Goal: Task Accomplishment & Management: Use online tool/utility

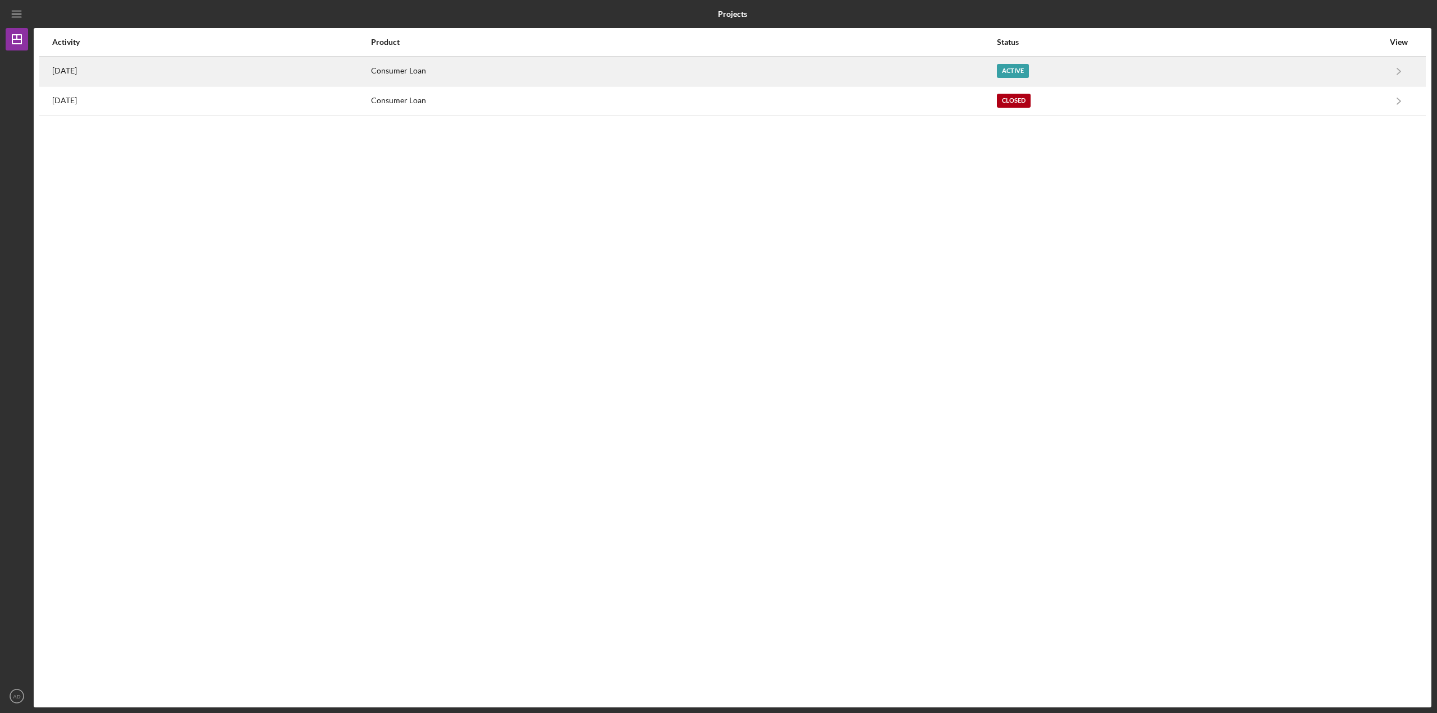
click at [117, 77] on div "[DATE]" at bounding box center [211, 71] width 318 height 28
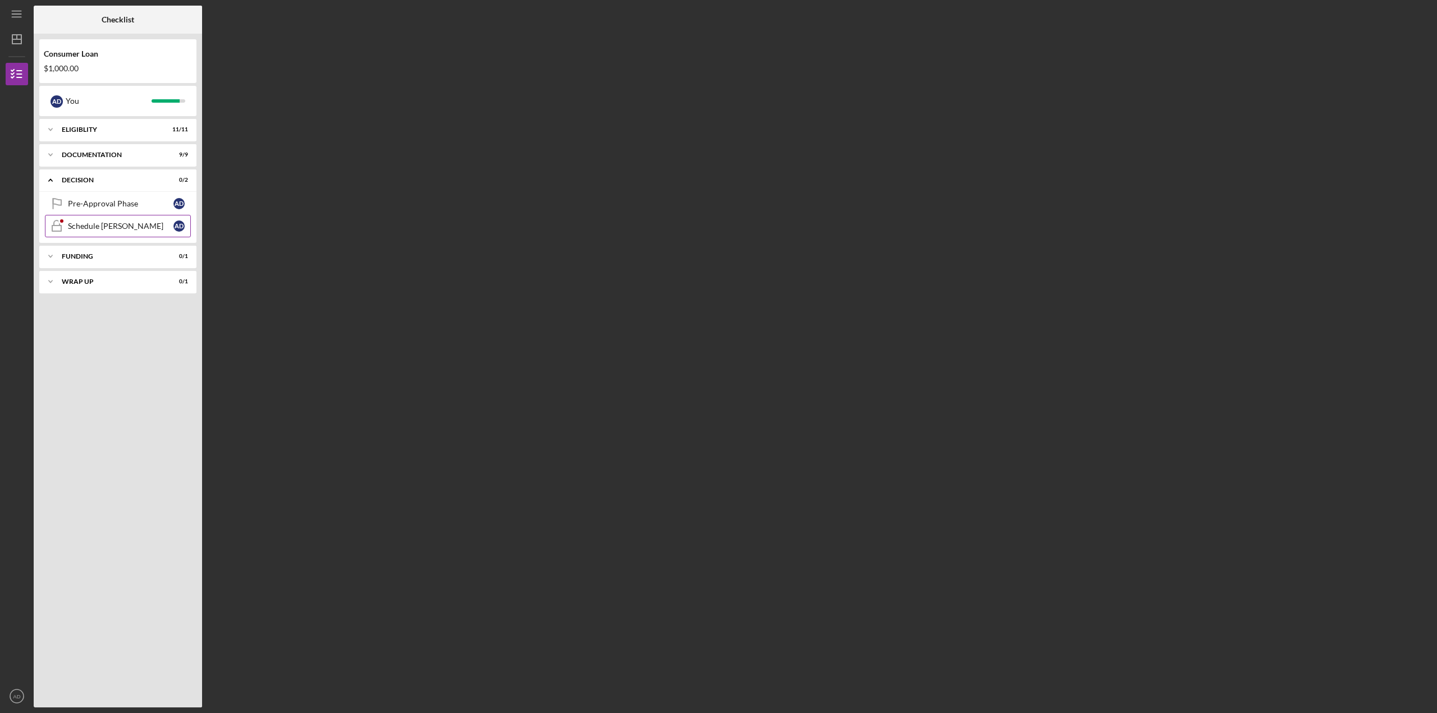
click at [110, 228] on div "Schedule [PERSON_NAME]" at bounding box center [121, 226] width 106 height 9
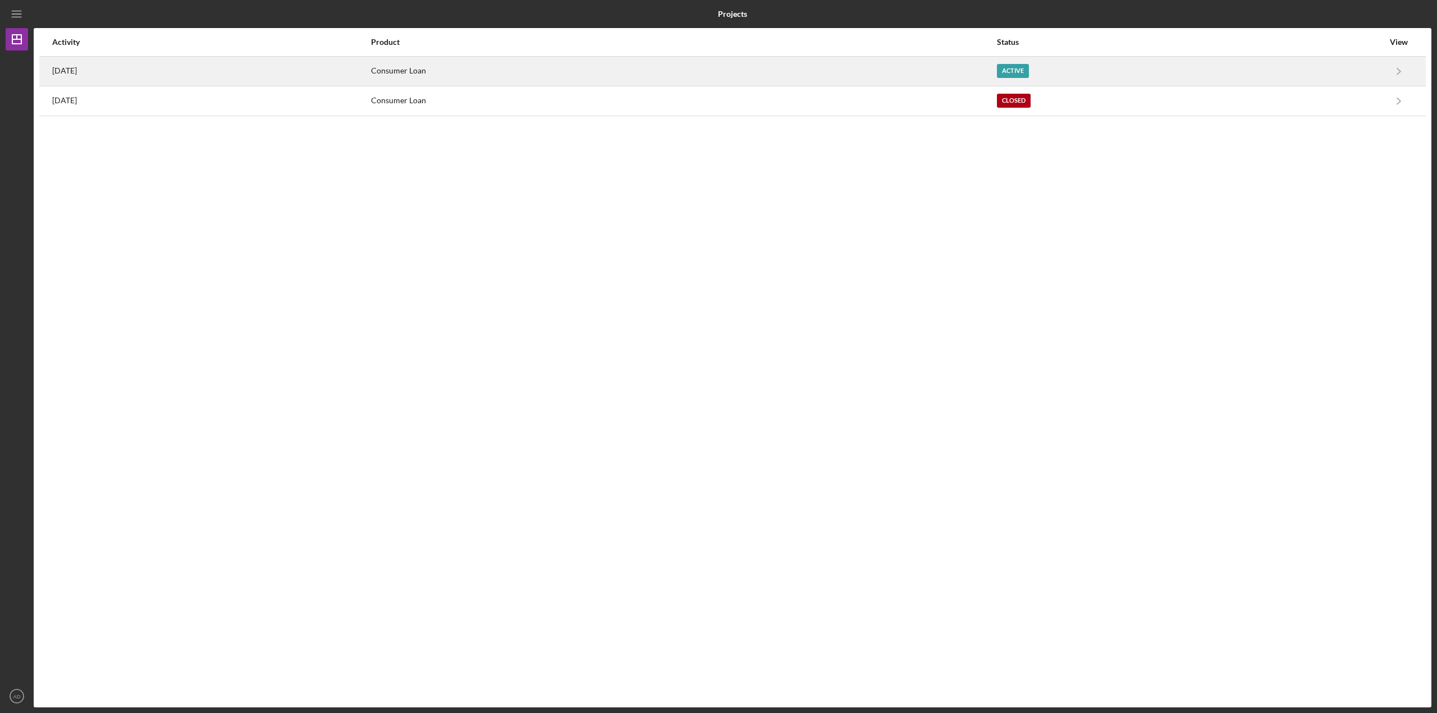
click at [181, 68] on div "[DATE]" at bounding box center [211, 71] width 318 height 28
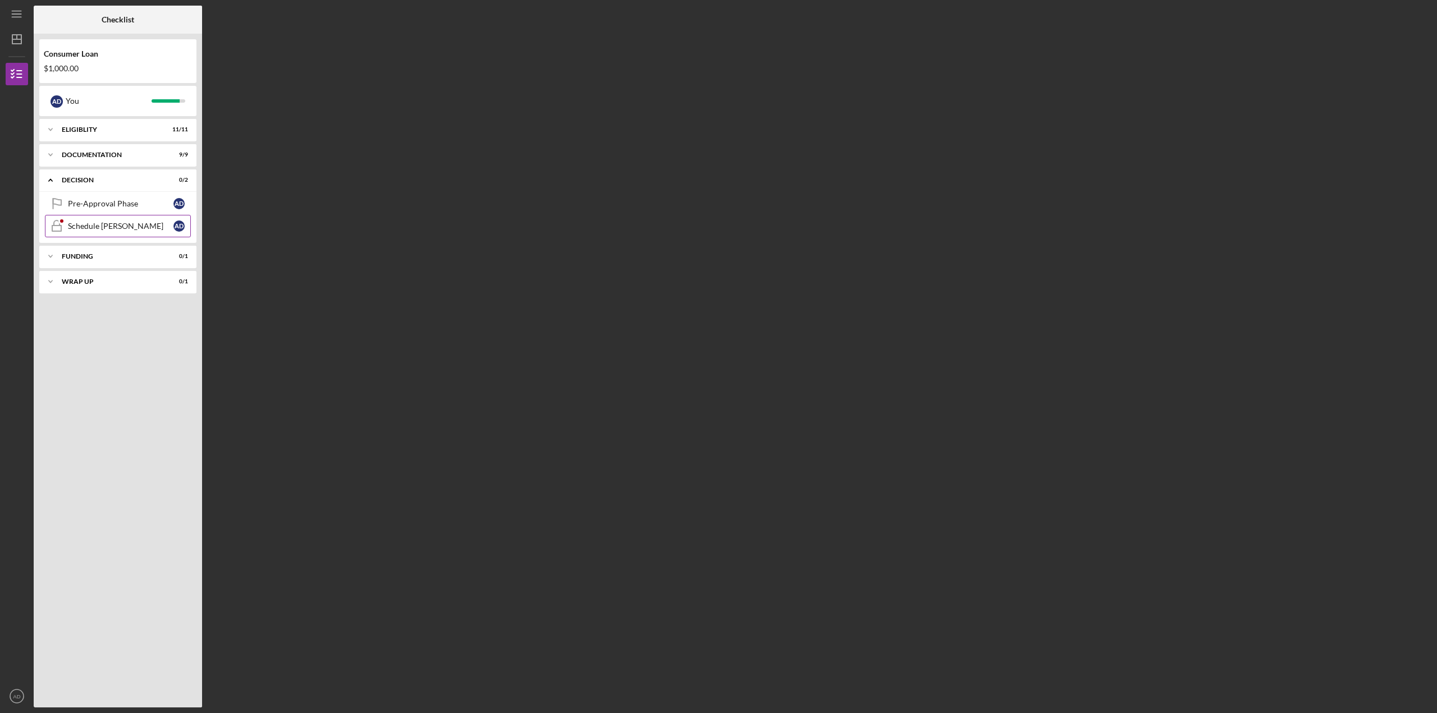
click at [97, 227] on div "Schedule [PERSON_NAME]" at bounding box center [121, 226] width 106 height 9
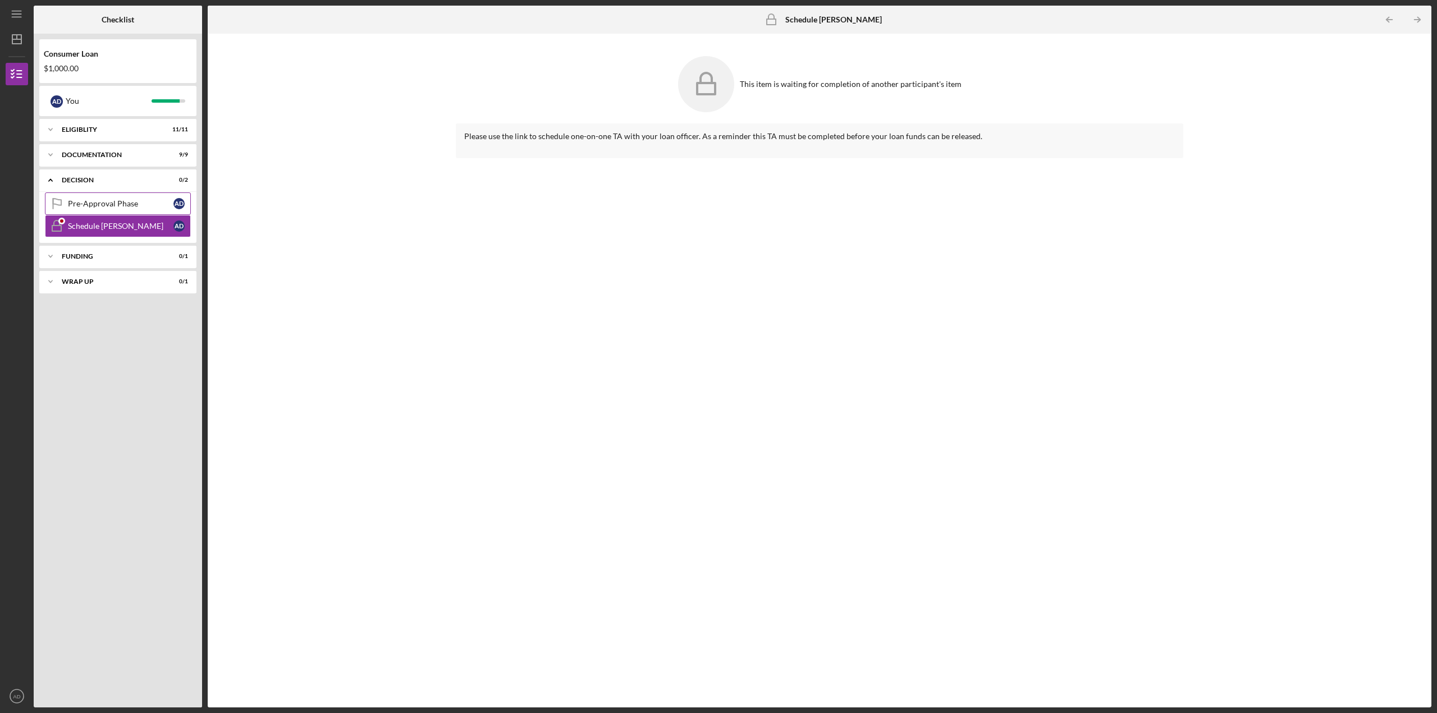
click at [110, 205] on div "Pre-Approval Phase" at bounding box center [121, 203] width 106 height 9
